Goal: Task Accomplishment & Management: Use online tool/utility

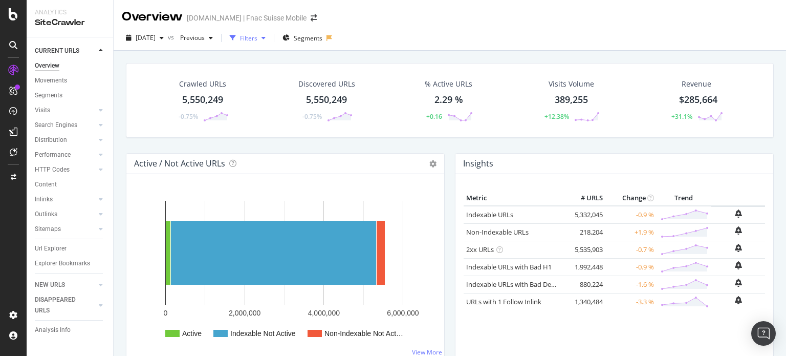
click at [257, 37] on div "Filters" at bounding box center [248, 38] width 17 height 9
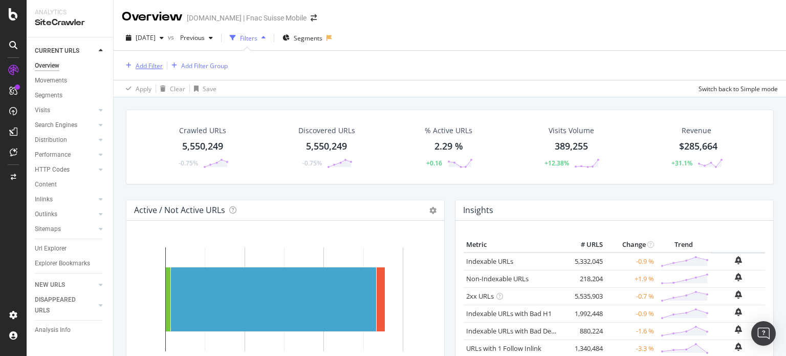
click at [147, 64] on div "Add Filter" at bounding box center [149, 65] width 27 height 9
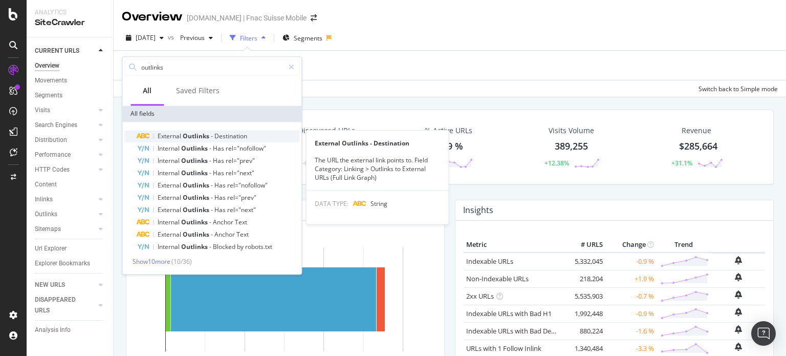
type input "outlinks"
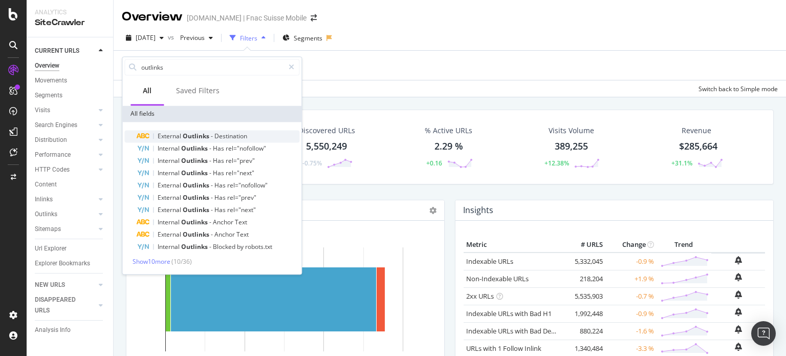
click at [227, 136] on span "Destination" at bounding box center [230, 135] width 33 height 9
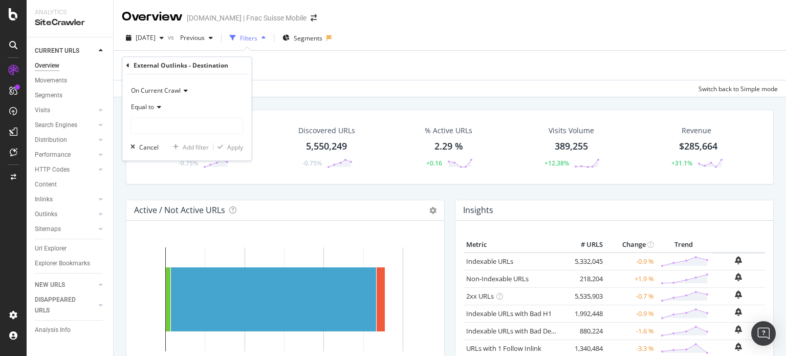
click at [144, 108] on span "Equal to" at bounding box center [142, 107] width 23 height 9
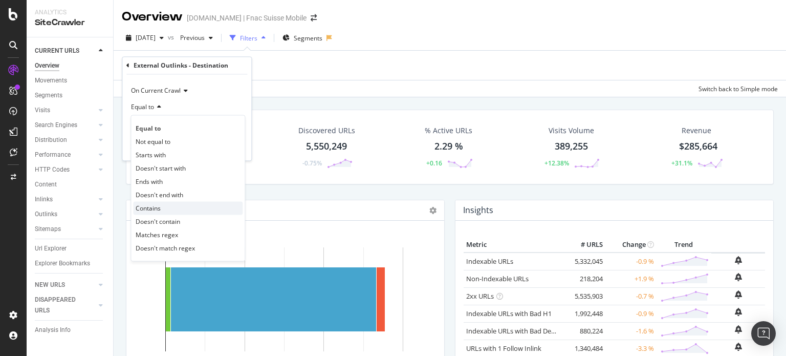
drag, startPoint x: 166, startPoint y: 210, endPoint x: 176, endPoint y: 212, distance: 10.1
click at [176, 212] on div "Contains" at bounding box center [187, 208] width 109 height 13
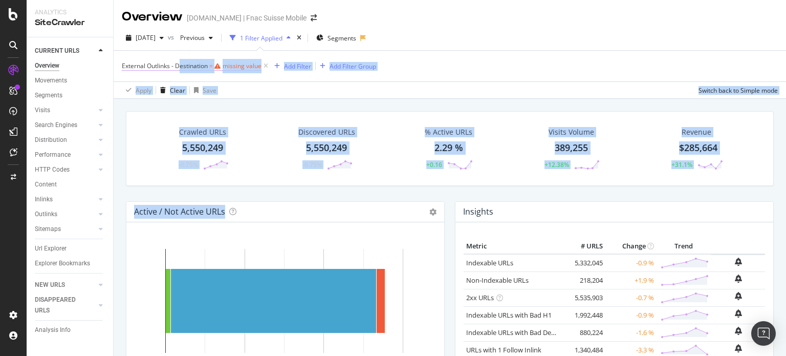
drag, startPoint x: 176, startPoint y: 212, endPoint x: 181, endPoint y: 67, distance: 145.9
click at [181, 67] on div "Overview [DOMAIN_NAME] | Fnac Suisse Mobile [DATE] vs Previous 1 Filter Applied…" at bounding box center [450, 178] width 672 height 356
click at [181, 67] on span "External Outlinks - Destination" at bounding box center [165, 65] width 86 height 9
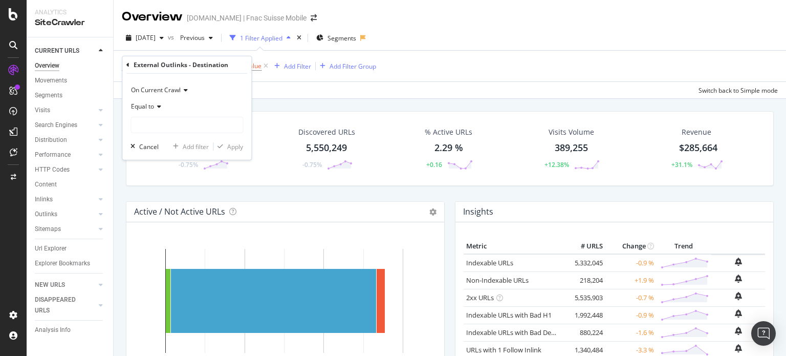
click at [159, 99] on div "Equal to" at bounding box center [186, 106] width 113 height 16
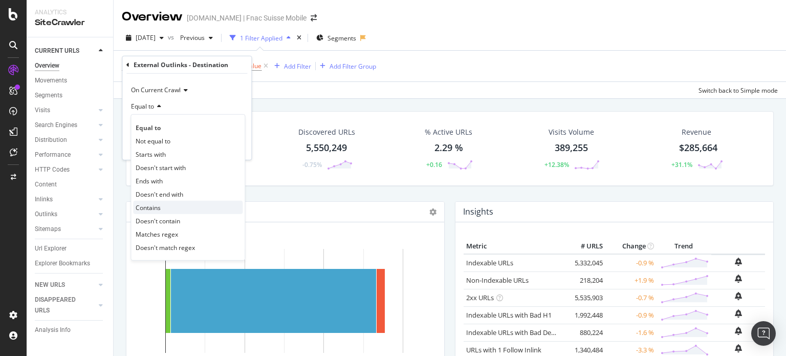
click at [166, 206] on div "Contains" at bounding box center [187, 207] width 109 height 13
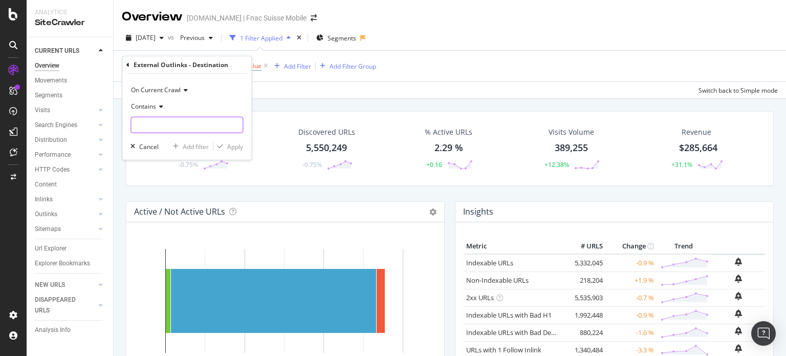
click at [185, 126] on input "text" at bounding box center [187, 125] width 112 height 16
type input "[DOMAIN_NAME]"
click at [233, 151] on button "Apply" at bounding box center [228, 146] width 30 height 10
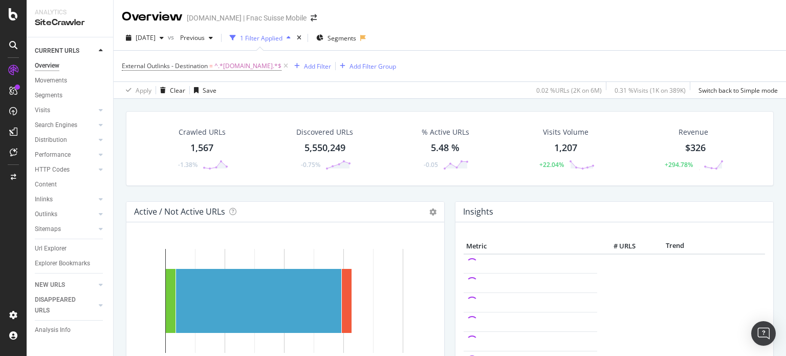
click at [196, 149] on div "1,567" at bounding box center [201, 147] width 23 height 13
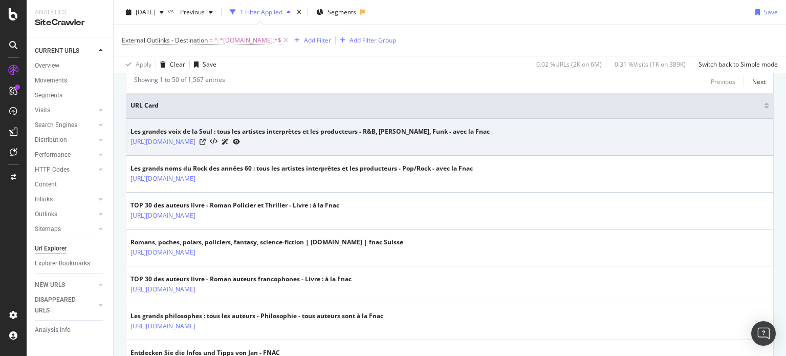
scroll to position [174, 0]
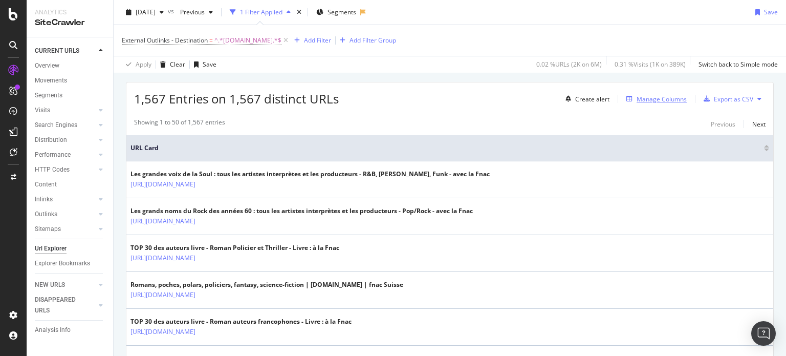
click at [634, 93] on div "Manage Columns" at bounding box center [654, 98] width 64 height 11
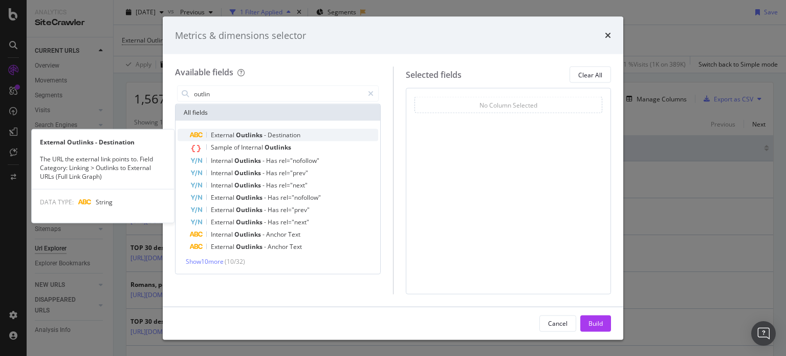
type input "outlin"
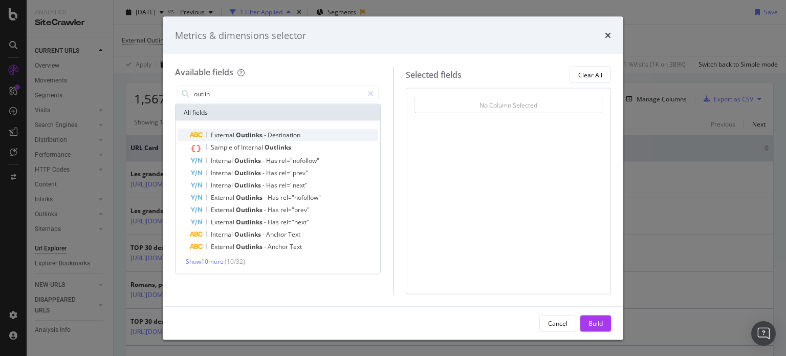
click at [285, 133] on span "Destination" at bounding box center [284, 134] width 33 height 9
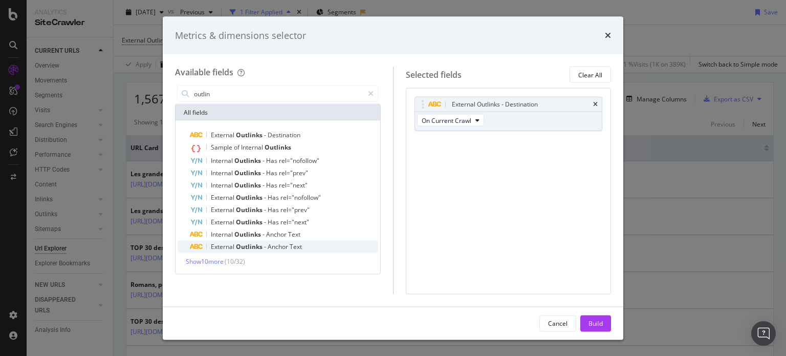
click at [272, 248] on span "Anchor" at bounding box center [279, 246] width 22 height 9
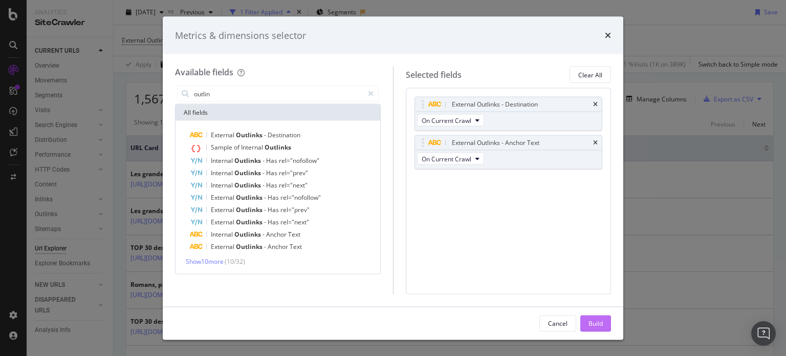
click at [598, 318] on div "Build" at bounding box center [595, 322] width 14 height 9
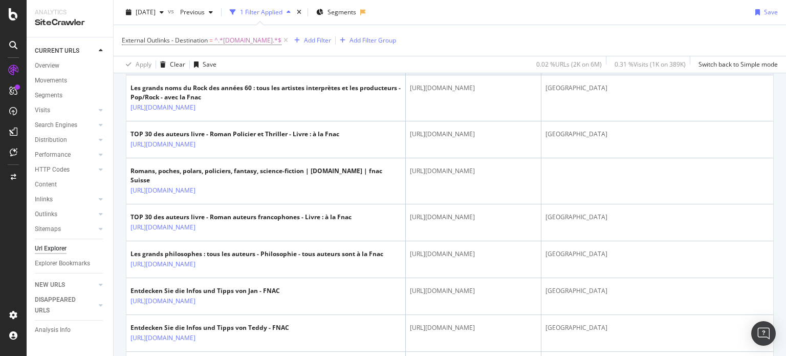
scroll to position [307, 0]
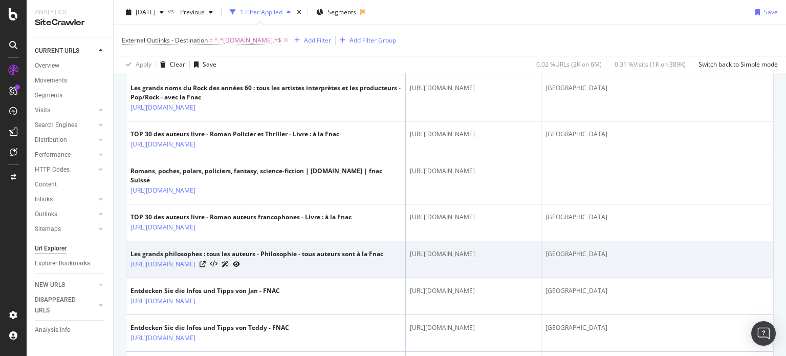
click at [417, 258] on div "[URL][DOMAIN_NAME]" at bounding box center [473, 253] width 126 height 9
copy div "[URL][DOMAIN_NAME]"
click at [206, 267] on icon at bounding box center [203, 264] width 6 height 6
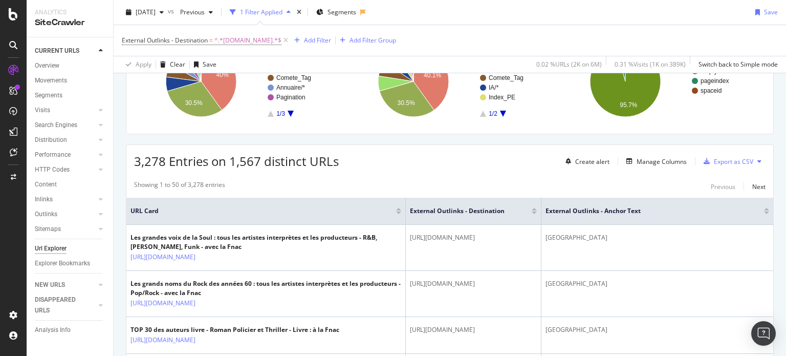
scroll to position [0, 0]
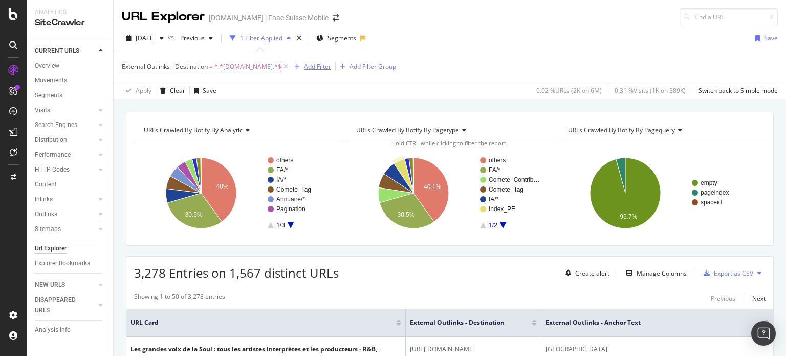
click at [290, 65] on div "button" at bounding box center [297, 66] width 14 height 6
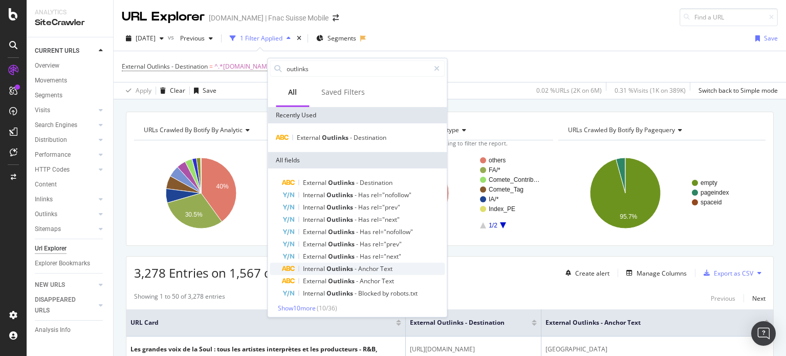
click at [370, 270] on span "Anchor" at bounding box center [369, 268] width 22 height 9
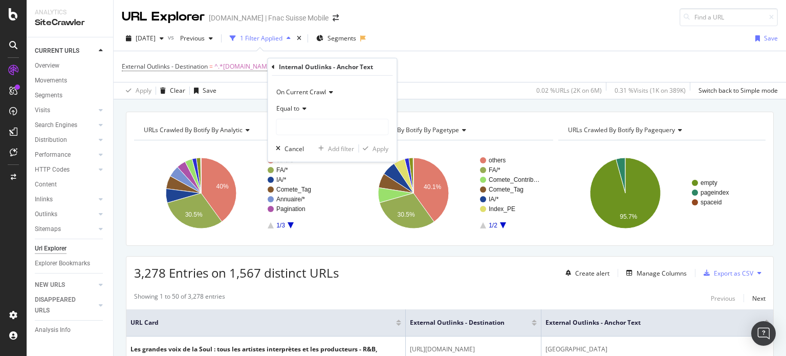
click at [291, 106] on span "Equal to" at bounding box center [287, 108] width 23 height 9
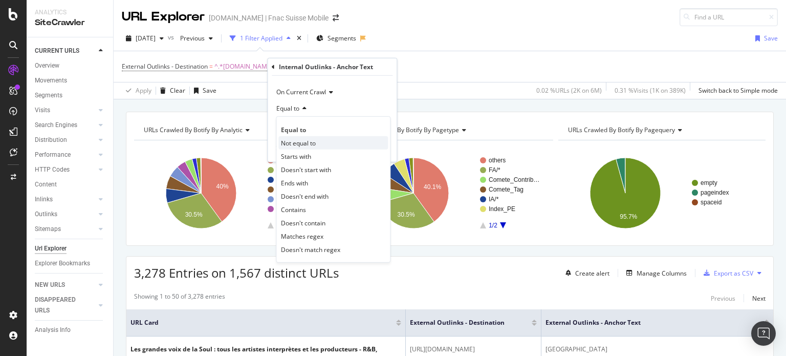
click at [319, 140] on div "Not equal to" at bounding box center [332, 142] width 109 height 13
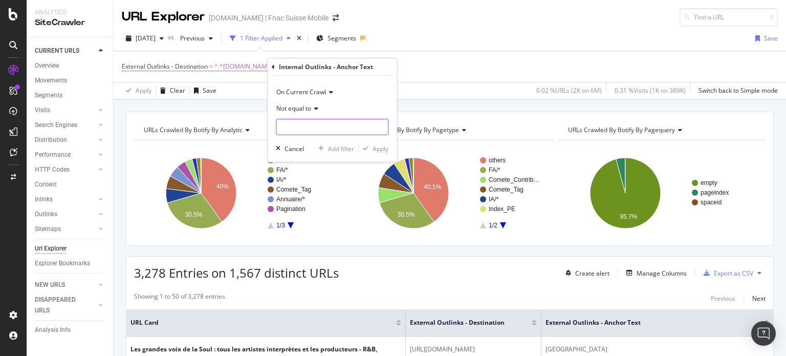
click at [309, 122] on input "text" at bounding box center [332, 127] width 112 height 16
type input "[GEOGRAPHIC_DATA]"
click at [375, 144] on div "Apply" at bounding box center [380, 148] width 16 height 9
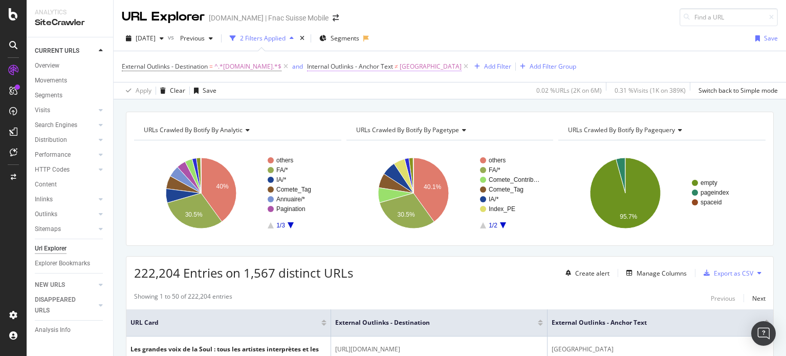
click at [328, 67] on span "Internal Outlinks - Anchor Text" at bounding box center [350, 66] width 86 height 9
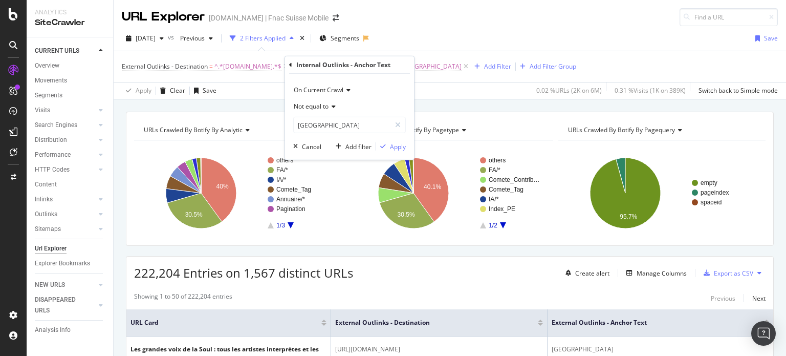
click at [290, 62] on icon at bounding box center [290, 64] width 3 height 6
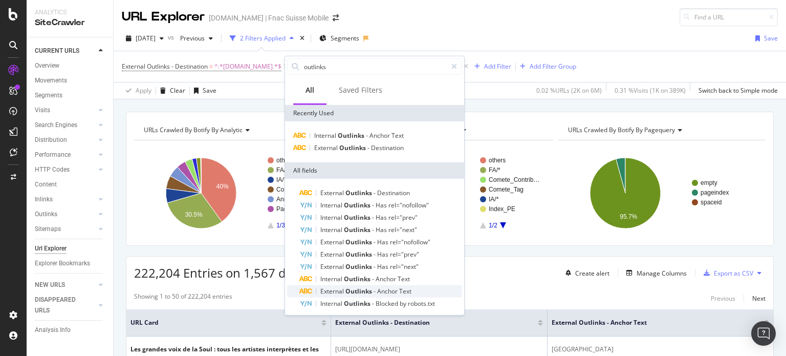
click at [342, 289] on span "External" at bounding box center [332, 291] width 25 height 9
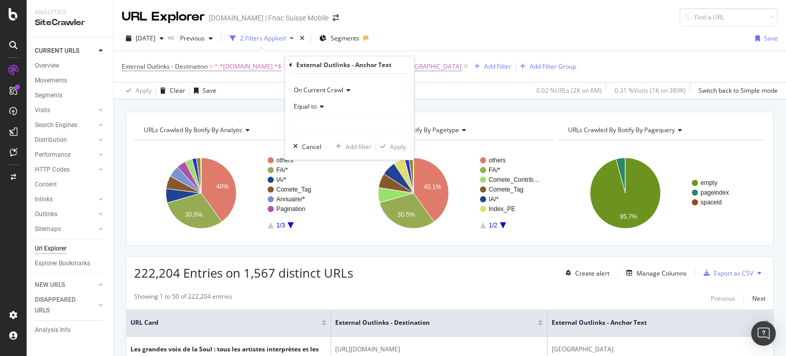
click at [317, 110] on div "Equal to" at bounding box center [349, 106] width 113 height 16
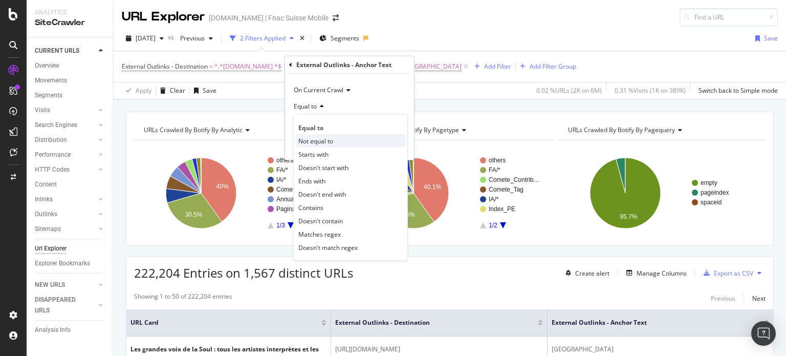
click at [323, 139] on span "Not equal to" at bounding box center [315, 140] width 35 height 9
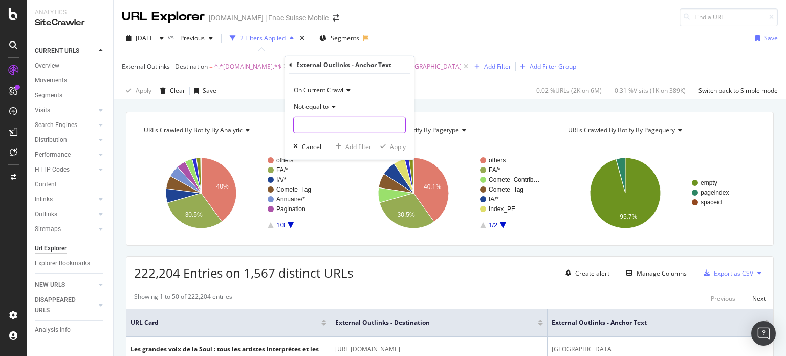
click at [325, 121] on input "text" at bounding box center [350, 125] width 112 height 16
type input "[GEOGRAPHIC_DATA]"
click at [391, 143] on div "Apply" at bounding box center [398, 146] width 16 height 9
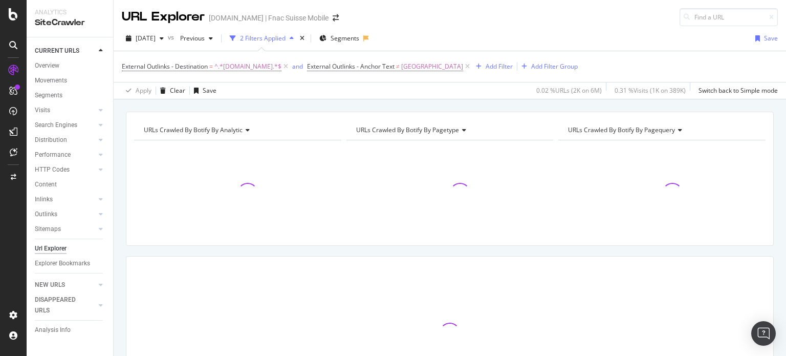
scroll to position [89, 0]
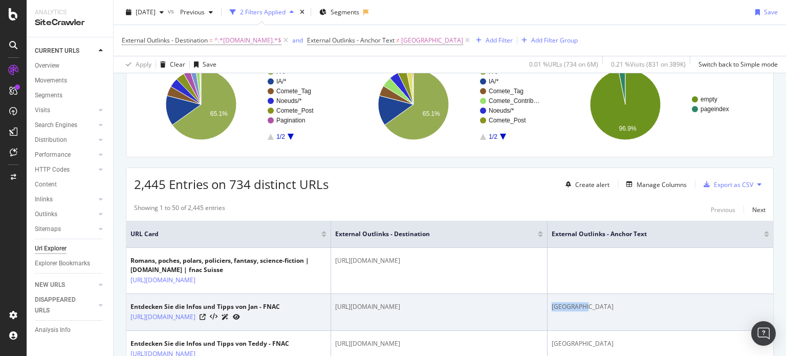
drag, startPoint x: 592, startPoint y: 304, endPoint x: 553, endPoint y: 305, distance: 39.9
click at [553, 305] on div "[GEOGRAPHIC_DATA]" at bounding box center [660, 306] width 217 height 9
copy div "[GEOGRAPHIC_DATA]"
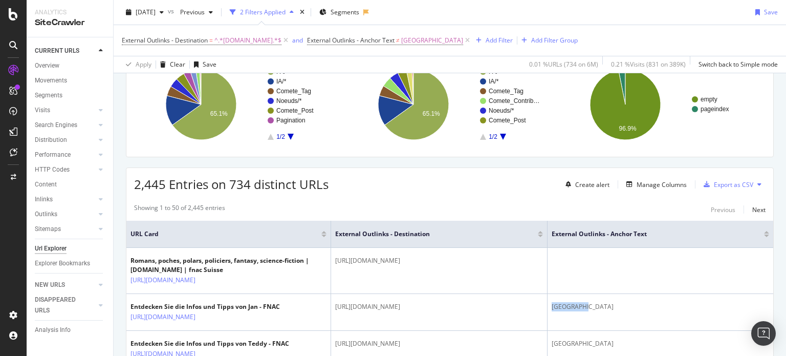
scroll to position [0, 0]
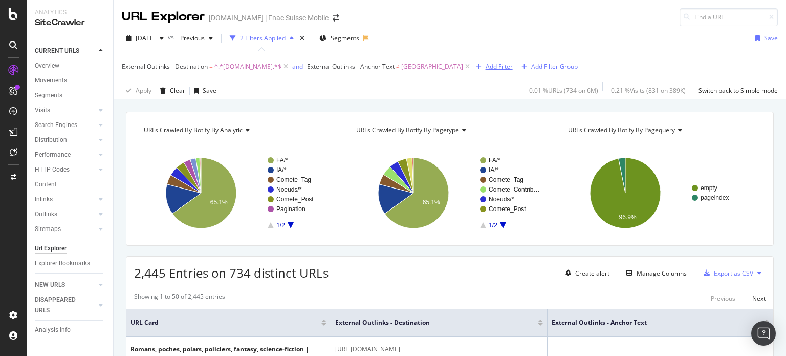
click at [486, 67] on div "Add Filter" at bounding box center [499, 66] width 27 height 9
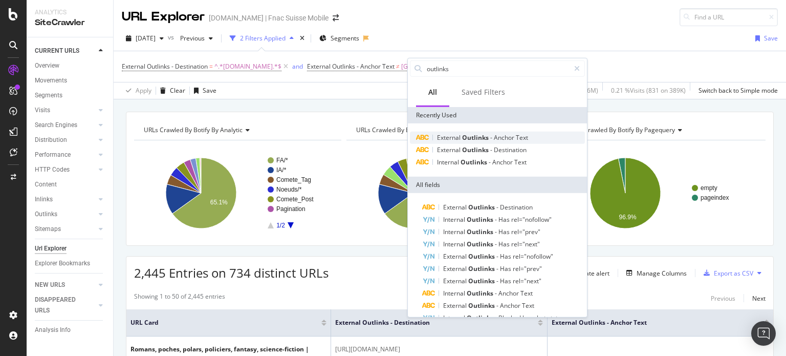
click at [464, 141] on span "Outlinks" at bounding box center [476, 137] width 28 height 9
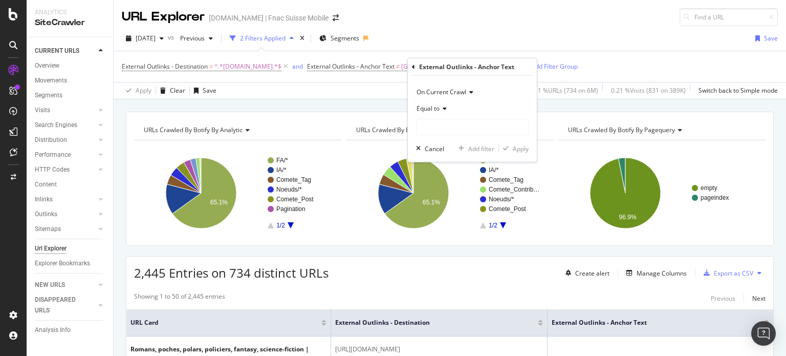
click at [437, 113] on div "Equal to" at bounding box center [472, 108] width 113 height 16
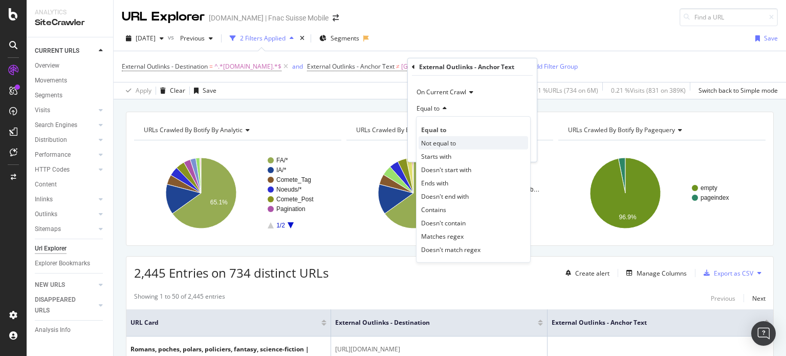
click at [437, 144] on span "Not equal to" at bounding box center [438, 142] width 35 height 9
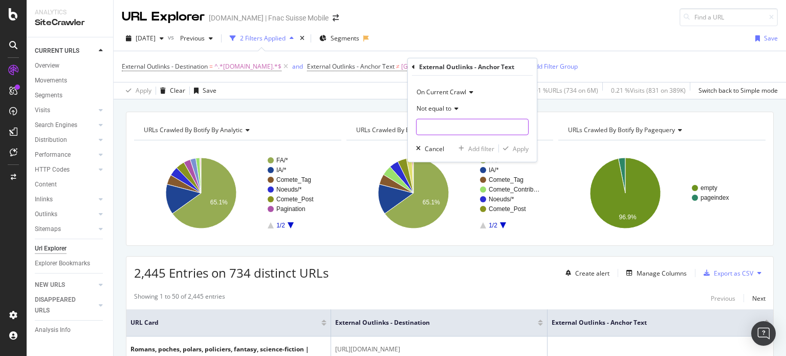
paste input "[GEOGRAPHIC_DATA]"
click at [451, 125] on input "[GEOGRAPHIC_DATA]" at bounding box center [464, 127] width 97 height 16
type input "[GEOGRAPHIC_DATA]"
click at [520, 147] on div "Apply" at bounding box center [521, 148] width 16 height 9
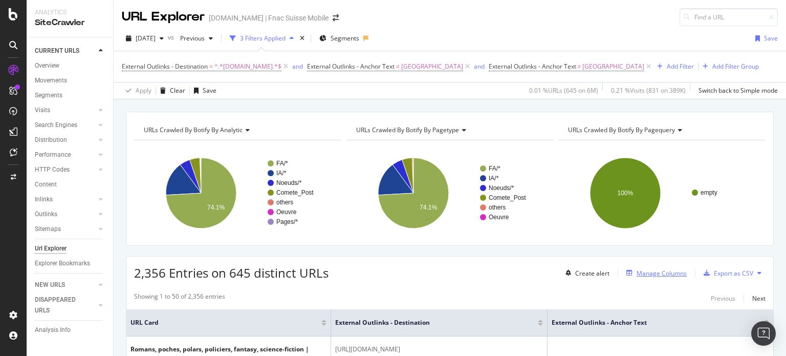
click at [636, 271] on div "Manage Columns" at bounding box center [661, 273] width 50 height 9
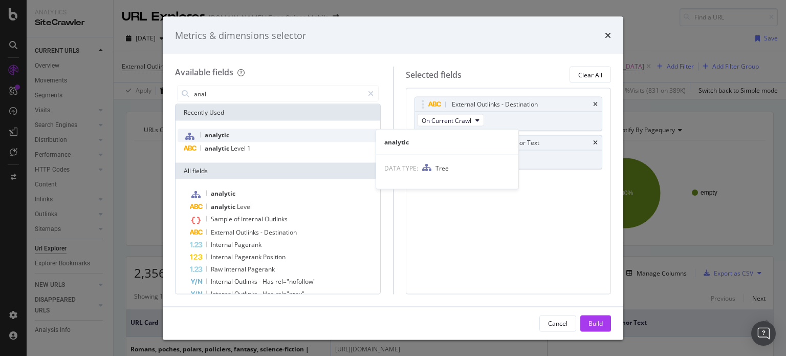
type input "anal"
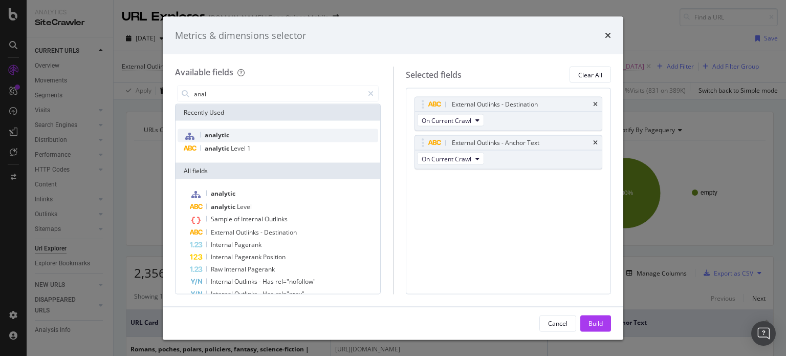
click at [274, 129] on div "analytic" at bounding box center [278, 135] width 201 height 13
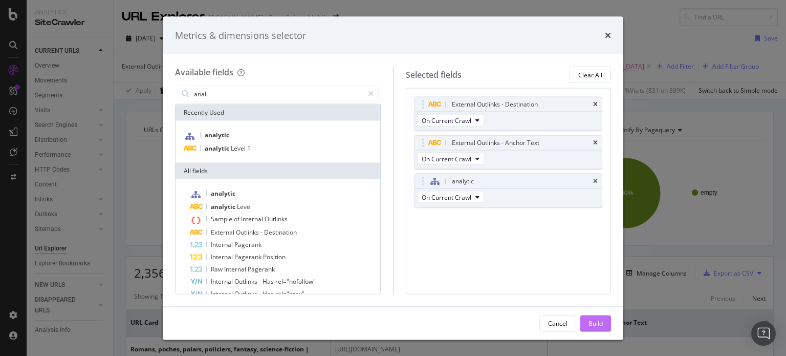
click at [597, 318] on div "Build" at bounding box center [595, 322] width 14 height 15
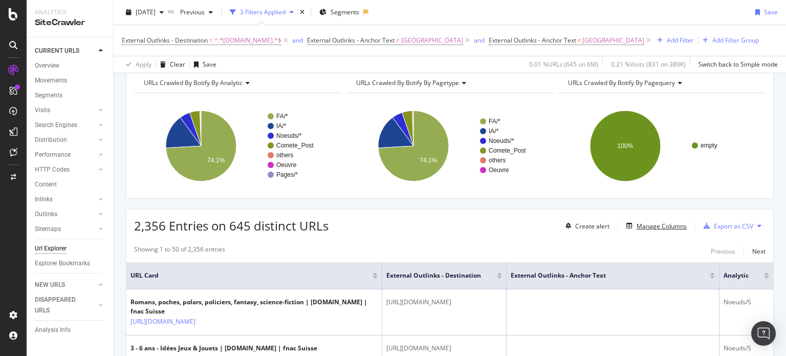
scroll to position [78, 0]
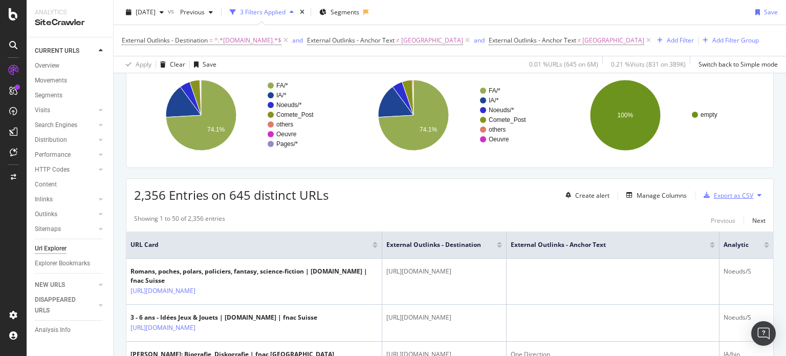
click at [714, 192] on div "Export as CSV" at bounding box center [733, 195] width 39 height 9
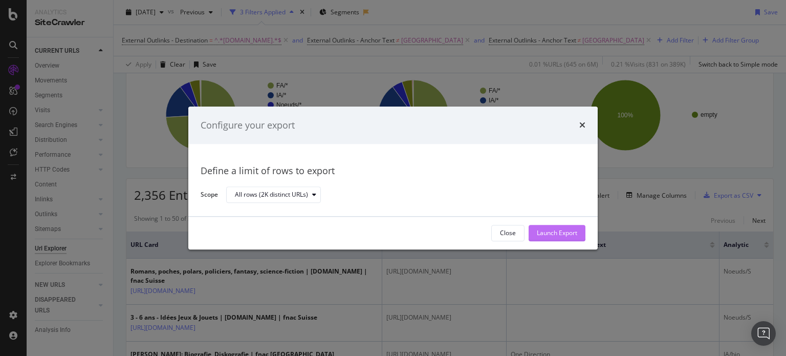
click at [581, 226] on button "Launch Export" at bounding box center [556, 233] width 57 height 16
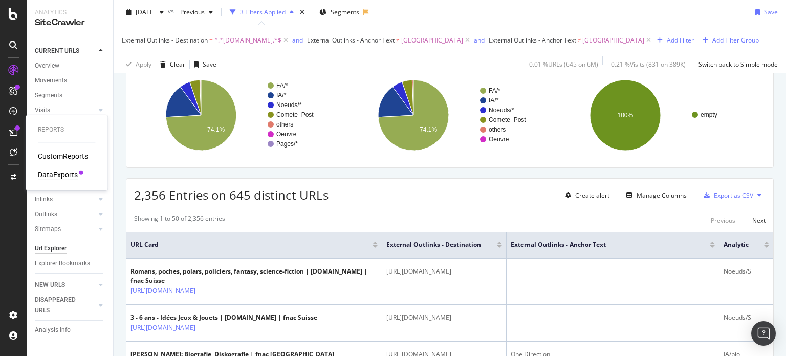
click at [64, 170] on div "DataExports" at bounding box center [58, 174] width 40 height 10
